Goal: Navigation & Orientation: Find specific page/section

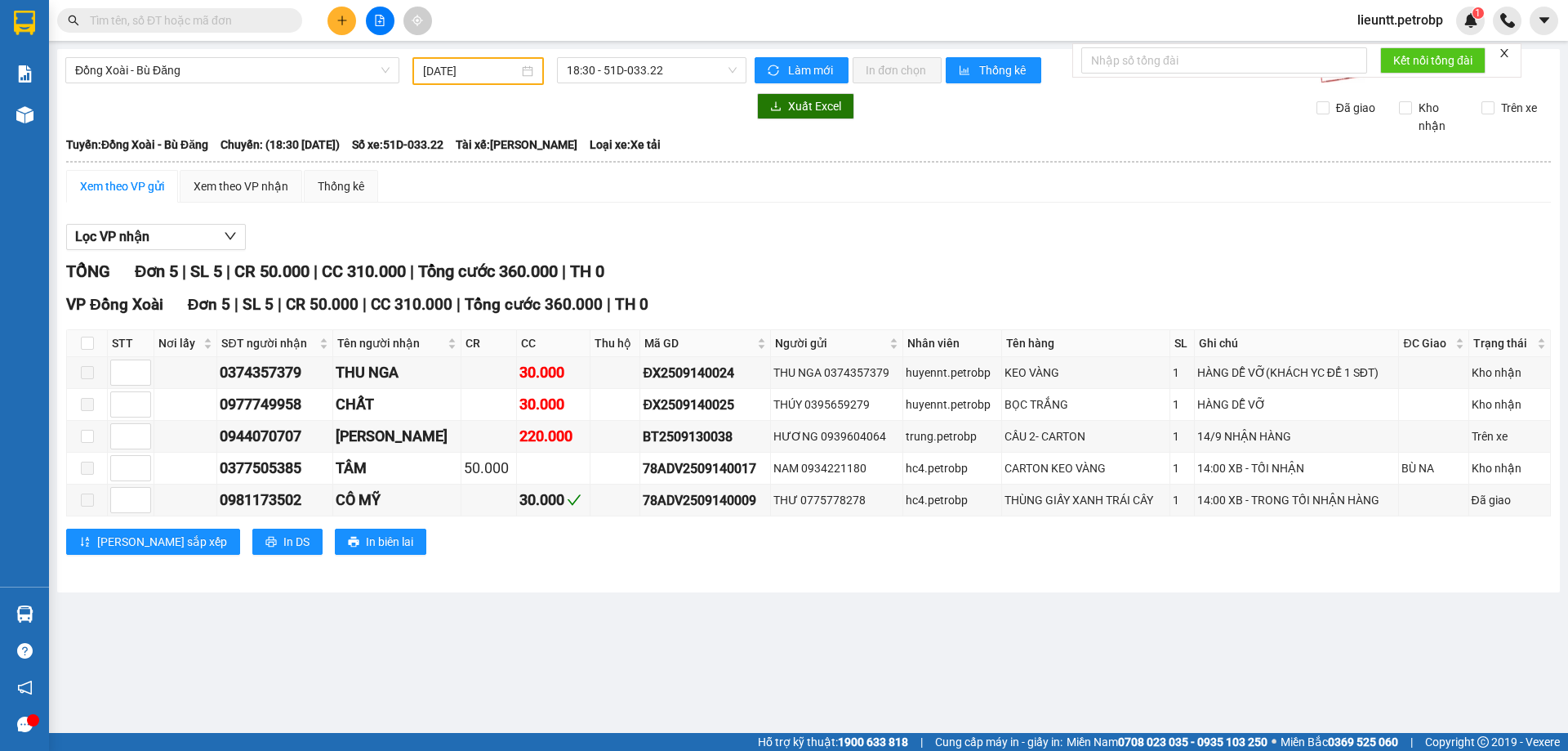
click at [310, 26] on div at bounding box center [159, 19] width 319 height 24
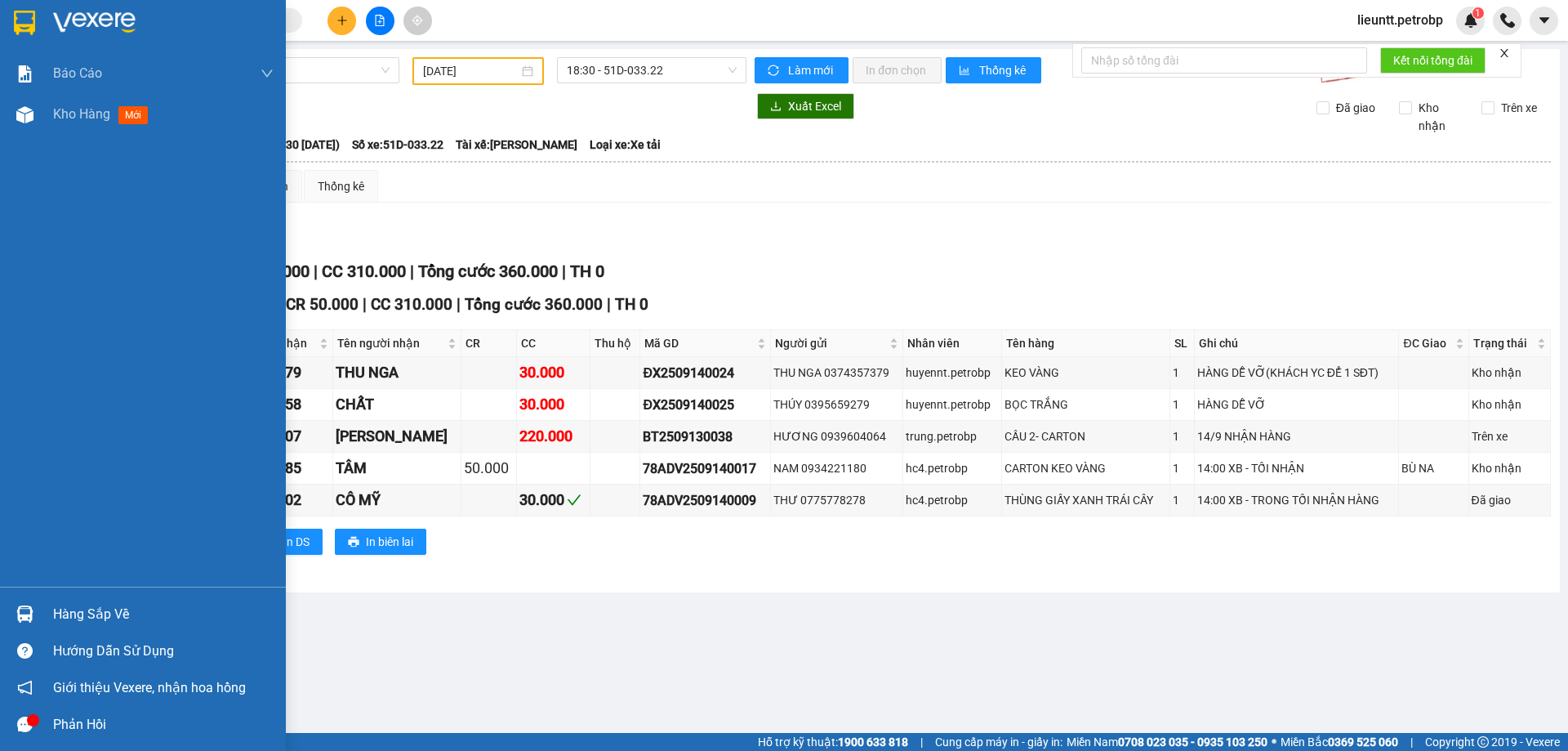
click at [7, 26] on div at bounding box center [142, 26] width 286 height 53
click at [11, 20] on div at bounding box center [25, 22] width 29 height 29
